Goal: Task Accomplishment & Management: Manage account settings

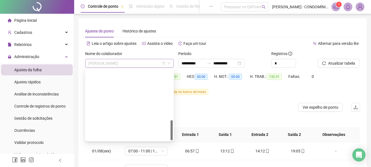
click at [126, 64] on span "[PERSON_NAME]" at bounding box center [129, 63] width 82 height 8
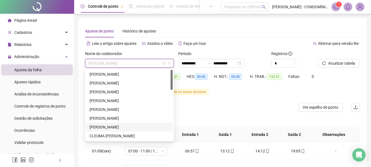
scroll to position [27, 0]
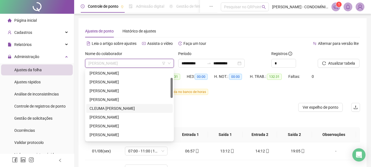
click at [95, 107] on div "CLEUMA [PERSON_NAME]" at bounding box center [130, 108] width 80 height 6
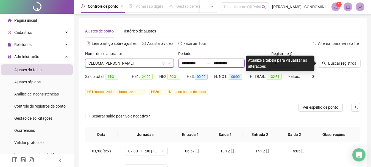
click at [188, 63] on input "**********" at bounding box center [193, 63] width 23 height 6
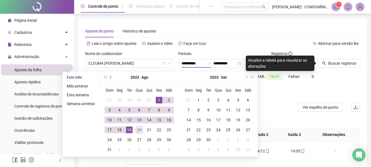
click at [110, 76] on span "prev-year" at bounding box center [111, 77] width 3 height 3
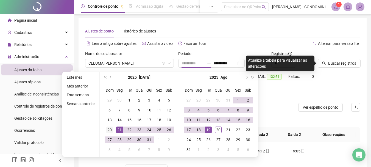
type input "**********"
click at [109, 129] on div "20" at bounding box center [109, 129] width 7 height 7
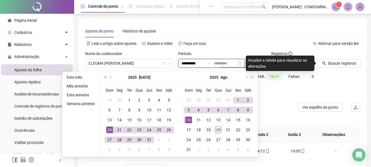
type input "**********"
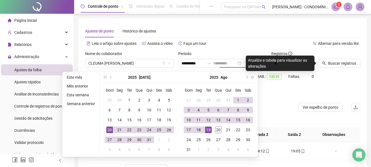
click at [207, 130] on div "19" at bounding box center [208, 129] width 7 height 7
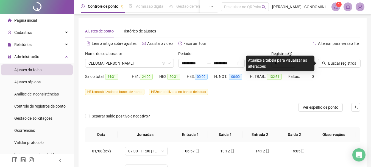
click at [260, 109] on div at bounding box center [188, 107] width 206 height 9
click at [331, 63] on span "Buscar registros" at bounding box center [342, 63] width 28 height 6
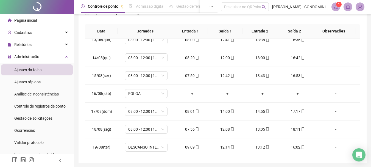
scroll to position [123, 0]
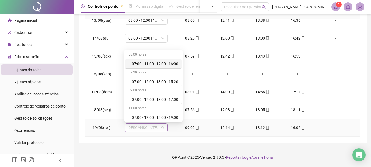
click at [141, 129] on span "DESCANSO INTER-JORNADA" at bounding box center [146, 127] width 36 height 8
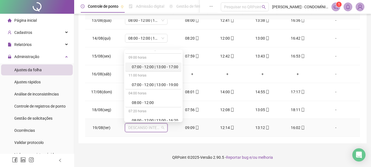
scroll to position [55, 0]
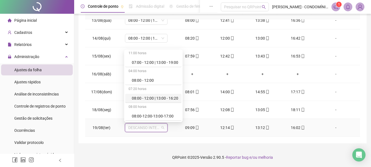
click at [154, 98] on div "08:00 - 12:00 | 13:00 - 16:20" at bounding box center [155, 98] width 46 height 6
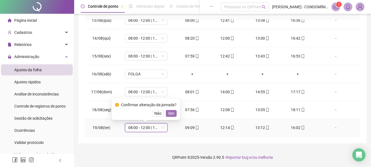
click at [173, 113] on button "Sim" at bounding box center [171, 113] width 11 height 7
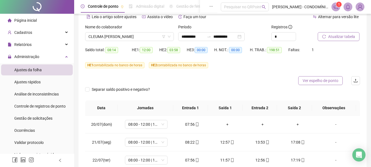
scroll to position [0, 0]
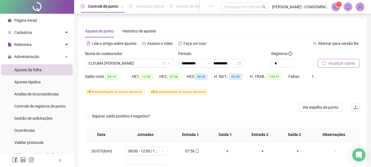
click at [332, 62] on span "Atualizar tabela" at bounding box center [341, 63] width 27 height 6
click at [313, 108] on span "Ver espelho de ponto" at bounding box center [321, 107] width 36 height 6
